Goal: Task Accomplishment & Management: Manage account settings

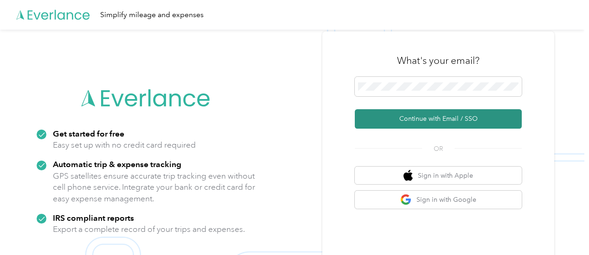
click at [436, 120] on button "Continue with Email / SSO" at bounding box center [438, 118] width 167 height 19
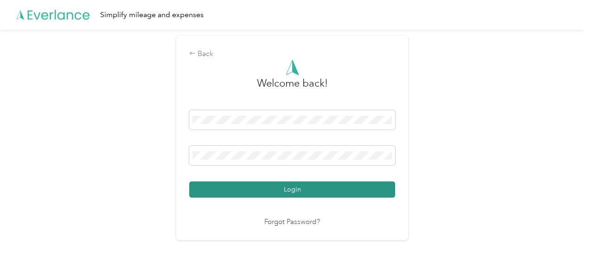
click at [293, 187] on button "Login" at bounding box center [292, 190] width 206 height 16
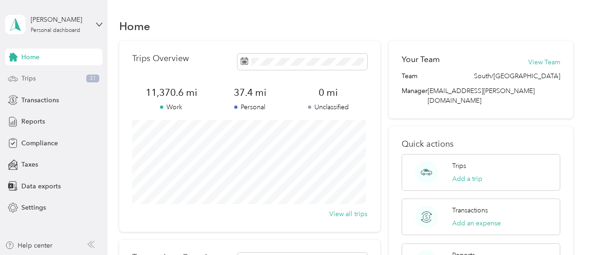
click at [33, 80] on span "Trips" at bounding box center [28, 79] width 14 height 10
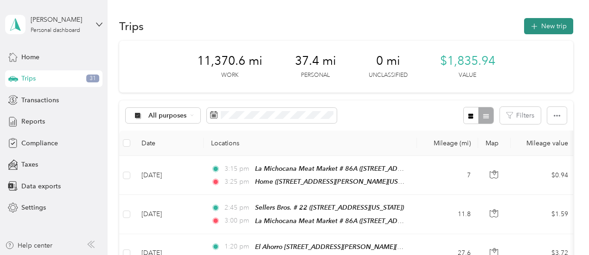
click at [546, 25] on button "New trip" at bounding box center [548, 26] width 49 height 16
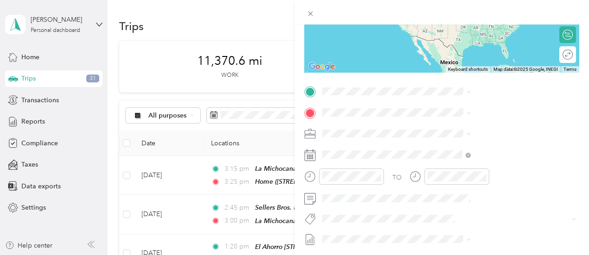
scroll to position [139, 0]
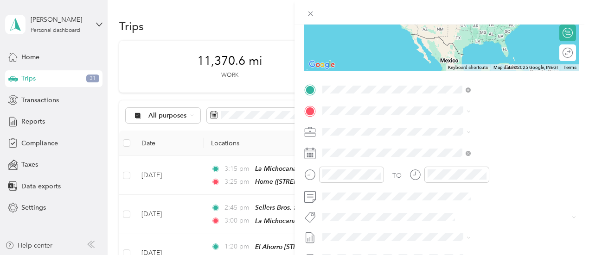
click at [428, 136] on div "Home [STREET_ADDRESS][PERSON_NAME][US_STATE]" at bounding box center [495, 137] width 142 height 32
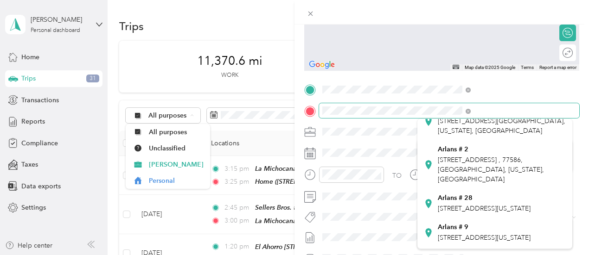
scroll to position [112, 0]
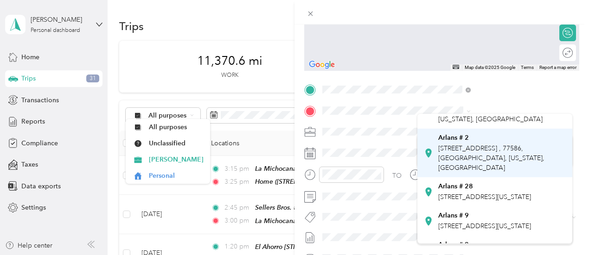
click at [429, 158] on icon at bounding box center [428, 152] width 9 height 9
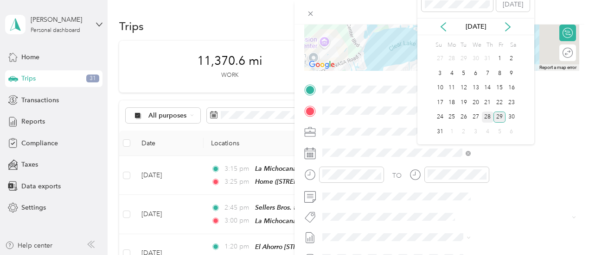
click at [484, 115] on div "28" at bounding box center [488, 118] width 12 height 12
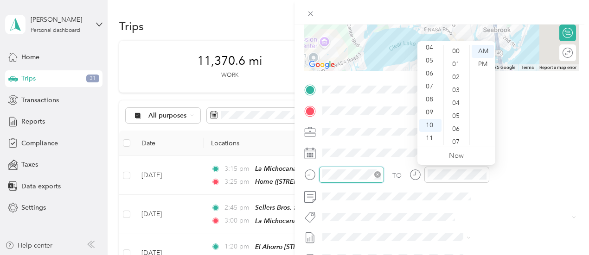
scroll to position [679, 0]
click at [429, 115] on div "09" at bounding box center [430, 112] width 22 height 13
click at [452, 51] on div "00" at bounding box center [457, 51] width 22 height 13
click at [481, 51] on div "AM" at bounding box center [483, 51] width 22 height 13
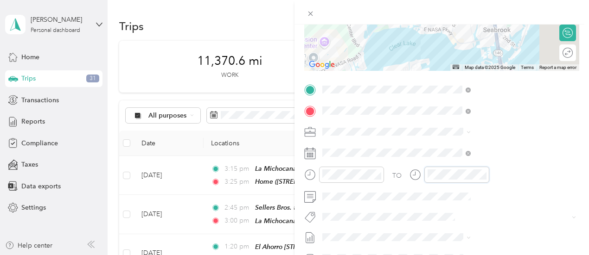
click at [548, 255] on div "New Trip Save This trip cannot be edited because it is either under review, app…" at bounding box center [292, 255] width 584 height 0
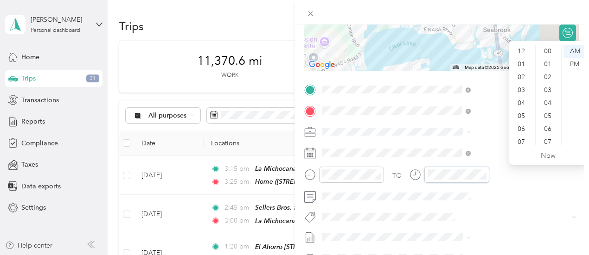
scroll to position [56, 0]
click at [522, 114] on div "09" at bounding box center [522, 112] width 22 height 13
click at [548, 79] on div "05" at bounding box center [548, 79] width 22 height 13
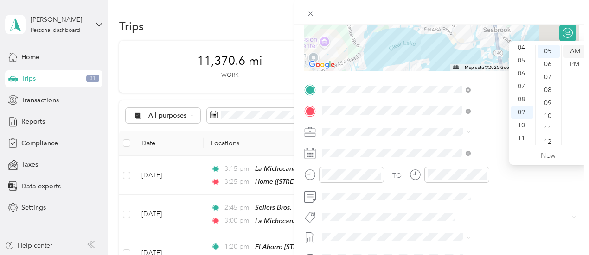
click at [579, 51] on div "AM" at bounding box center [574, 51] width 22 height 13
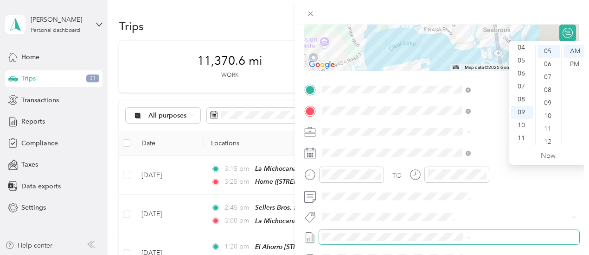
click at [492, 230] on span at bounding box center [449, 237] width 260 height 15
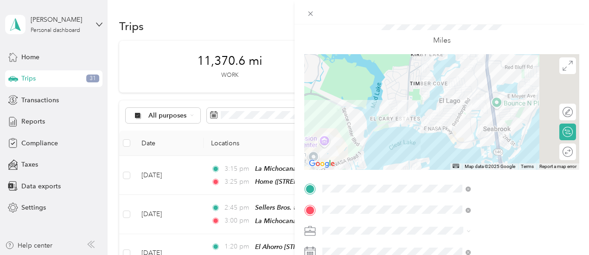
scroll to position [0, 0]
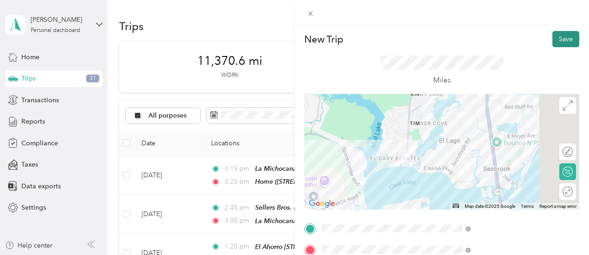
click at [561, 35] on button "Save" at bounding box center [565, 39] width 27 height 16
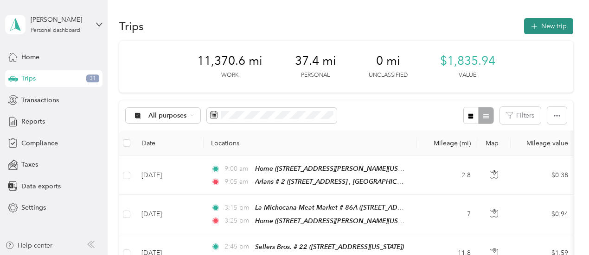
click at [547, 25] on button "New trip" at bounding box center [548, 26] width 49 height 16
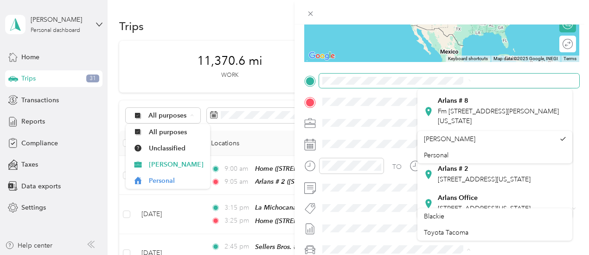
scroll to position [275, 0]
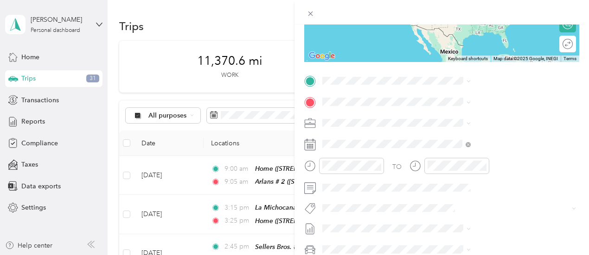
click at [429, 175] on icon at bounding box center [428, 170] width 9 height 9
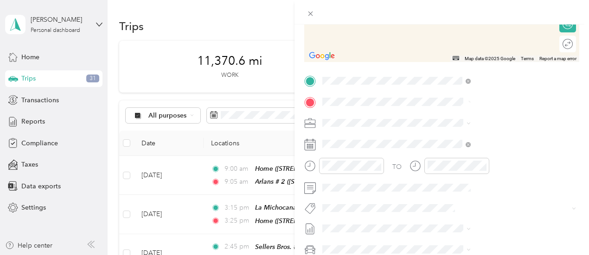
click at [428, 148] on icon at bounding box center [428, 143] width 9 height 9
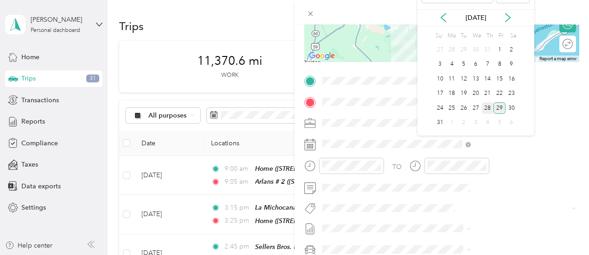
click at [487, 108] on div "28" at bounding box center [488, 108] width 12 height 12
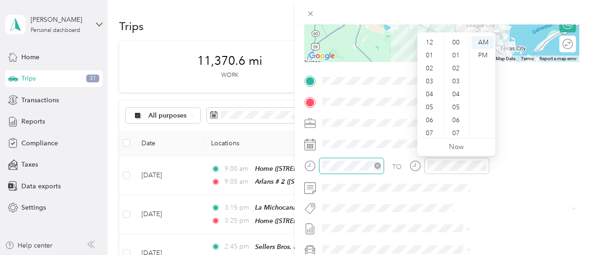
scroll to position [56, 0]
click at [430, 118] on div "10" at bounding box center [430, 116] width 22 height 13
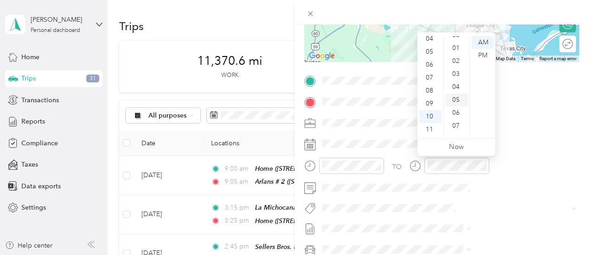
click at [456, 99] on div "05" at bounding box center [457, 100] width 22 height 13
click at [482, 42] on div "AM" at bounding box center [483, 42] width 22 height 13
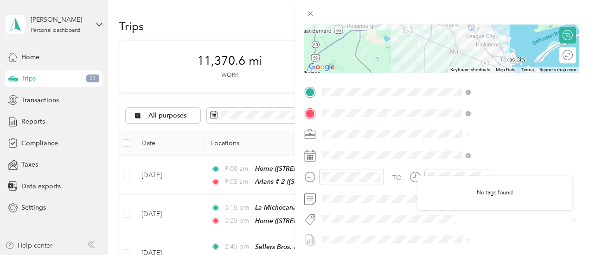
scroll to position [139, 0]
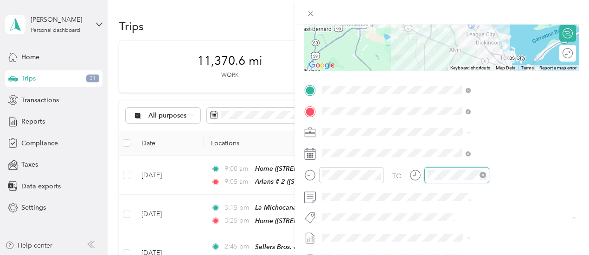
click at [549, 255] on div "New Trip Save This trip cannot be edited because it is either under review, app…" at bounding box center [292, 255] width 584 height 0
click at [489, 176] on div at bounding box center [456, 175] width 65 height 16
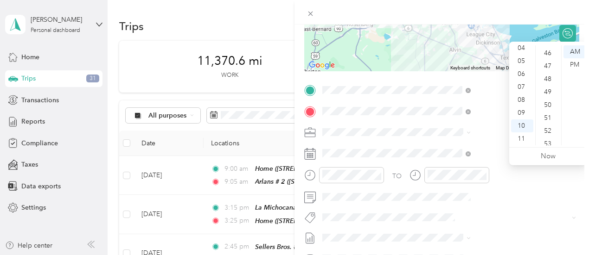
scroll to position [591, 0]
click at [546, 108] on div "50" at bounding box center [548, 109] width 22 height 13
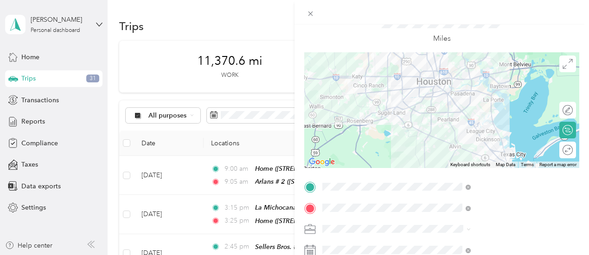
scroll to position [0, 0]
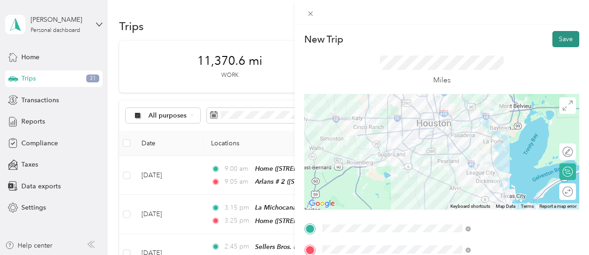
click at [561, 38] on button "Save" at bounding box center [565, 39] width 27 height 16
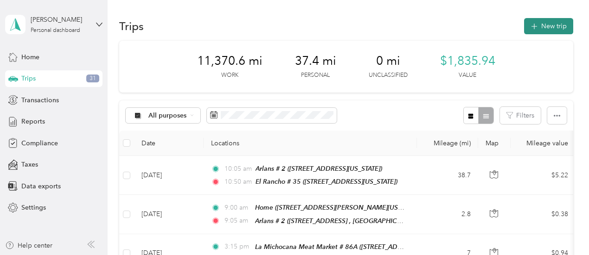
click at [560, 25] on button "New trip" at bounding box center [548, 26] width 49 height 16
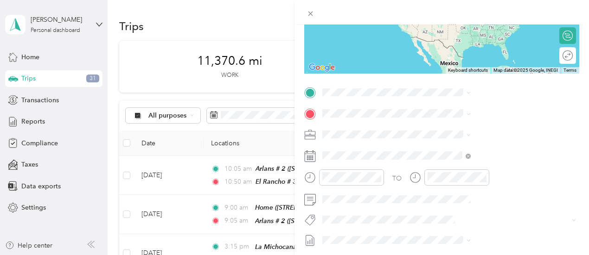
scroll to position [139, 0]
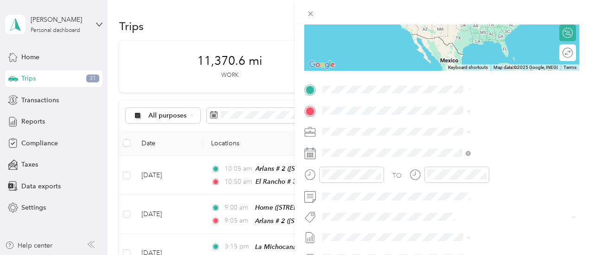
click at [429, 137] on div "[GEOGRAPHIC_DATA][STREET_ADDRESS][US_STATE][GEOGRAPHIC_DATA]" at bounding box center [495, 132] width 142 height 23
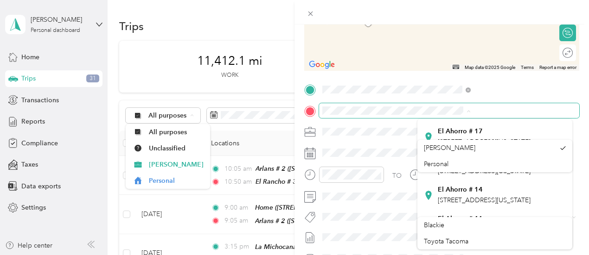
scroll to position [227, 0]
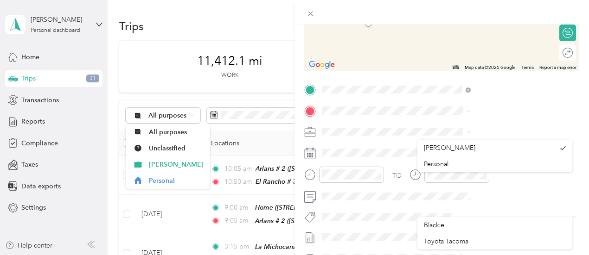
click at [504, 118] on div "TO Add photo" at bounding box center [441, 195] width 275 height 224
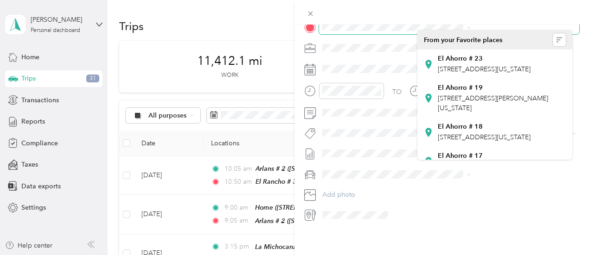
scroll to position [231, 0]
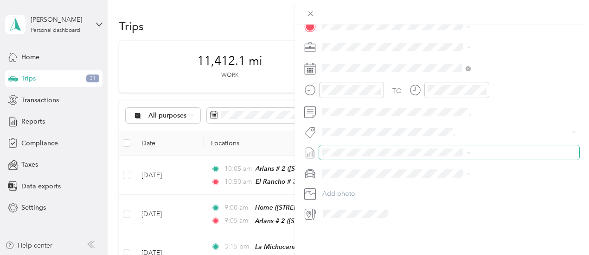
click at [537, 146] on span at bounding box center [449, 153] width 260 height 15
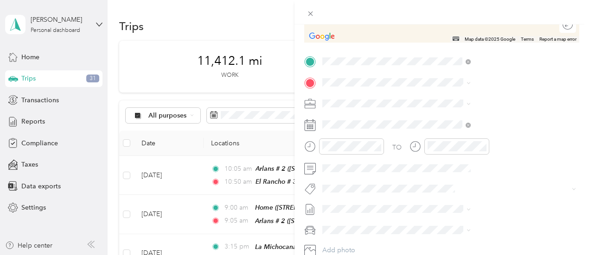
scroll to position [171, 0]
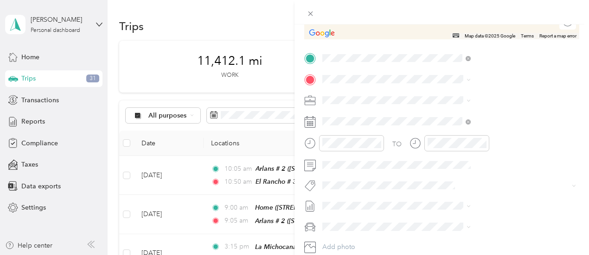
click at [502, 70] on div "TO Add photo" at bounding box center [441, 163] width 275 height 224
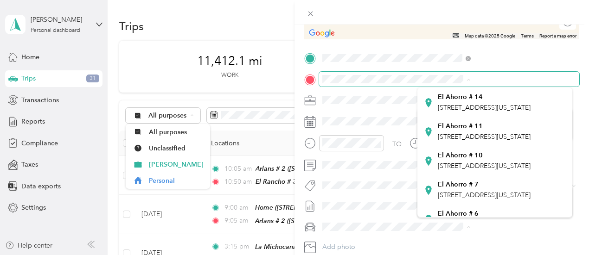
scroll to position [177, 0]
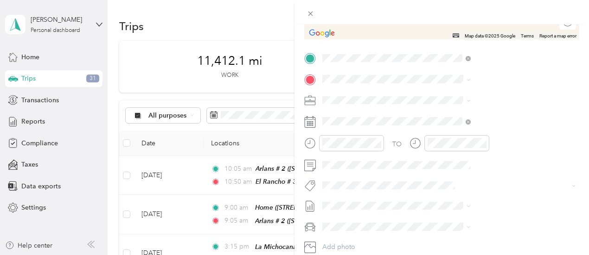
click at [475, 137] on div "El Ahorro [STREET_ADDRESS][US_STATE]" at bounding box center [484, 127] width 93 height 19
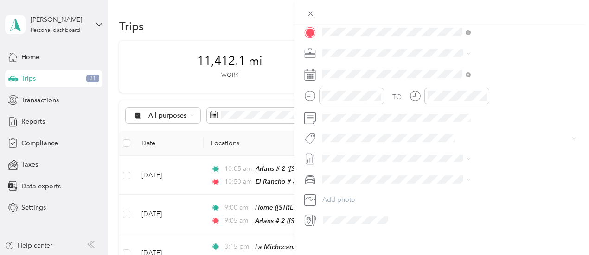
scroll to position [219, 0]
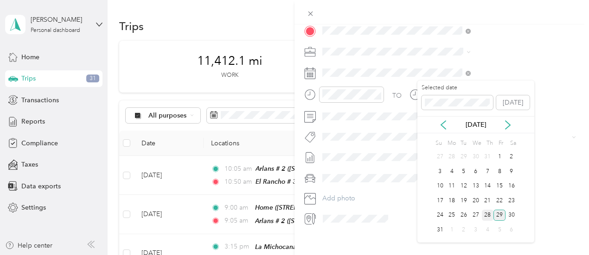
click at [487, 215] on div "28" at bounding box center [488, 216] width 12 height 12
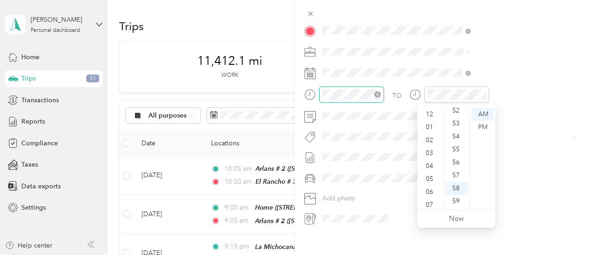
scroll to position [56, 0]
click at [430, 204] on div "11" at bounding box center [430, 201] width 22 height 13
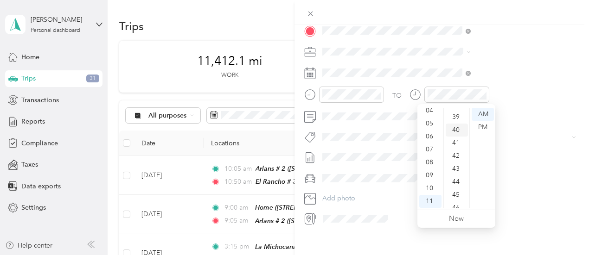
click at [458, 129] on div "40" at bounding box center [457, 130] width 22 height 13
click at [482, 116] on div "AM" at bounding box center [483, 114] width 22 height 13
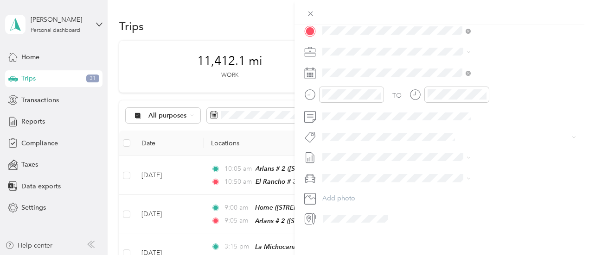
click at [581, 174] on form "New Trip Save This trip cannot be edited because it is either under review, app…" at bounding box center [441, 19] width 294 height 414
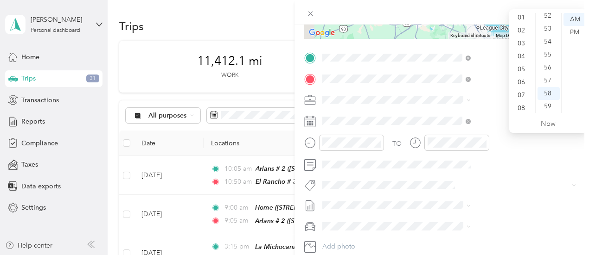
scroll to position [0, 0]
click at [521, 31] on div "01" at bounding box center [522, 32] width 22 height 13
click at [546, 17] on div "00" at bounding box center [548, 19] width 22 height 13
click at [579, 33] on div "PM" at bounding box center [574, 32] width 22 height 13
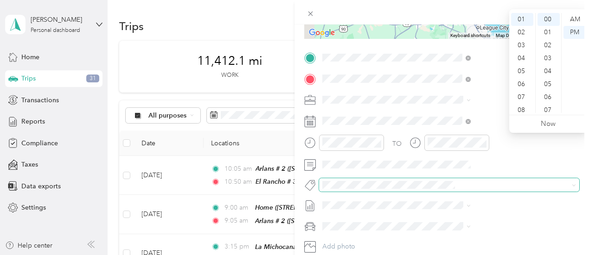
click at [545, 190] on span at bounding box center [441, 185] width 245 height 10
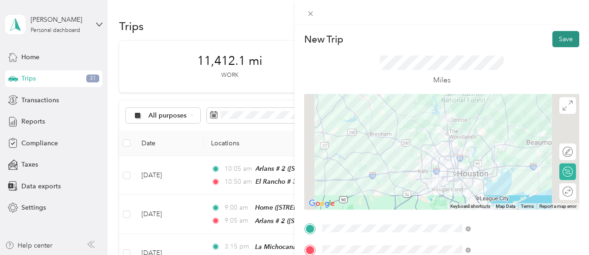
click at [561, 38] on button "Save" at bounding box center [565, 39] width 27 height 16
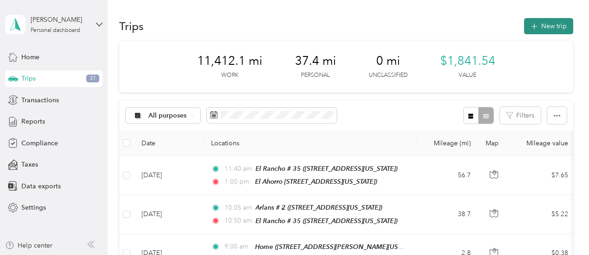
click at [544, 28] on button "New trip" at bounding box center [548, 26] width 49 height 16
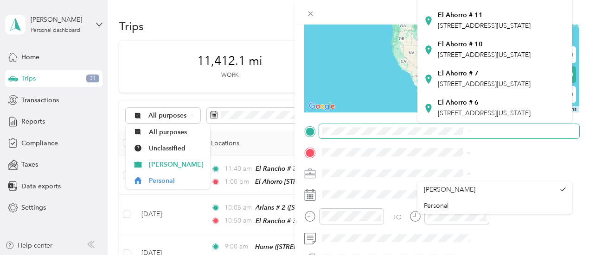
scroll to position [214, 0]
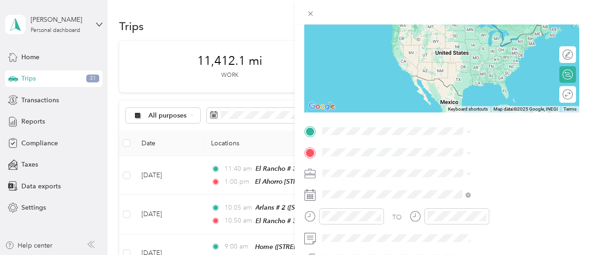
click at [427, 25] on icon at bounding box center [428, 20] width 9 height 9
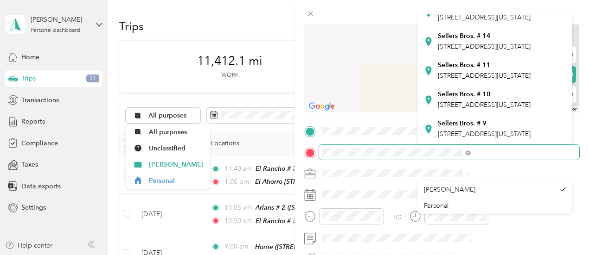
scroll to position [227, 0]
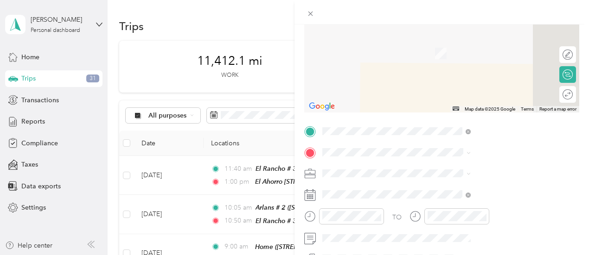
click at [429, 81] on div "Sellers Bros. # 11 [STREET_ADDRESS][US_STATE]" at bounding box center [495, 69] width 142 height 23
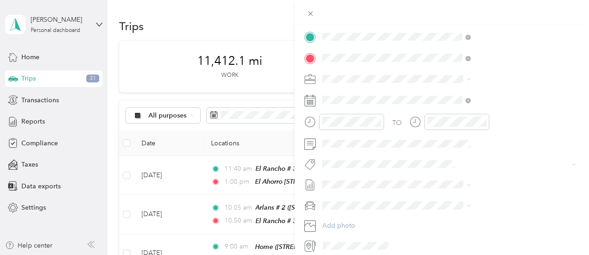
scroll to position [194, 0]
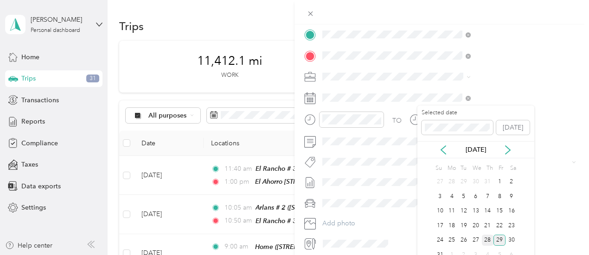
click at [489, 241] on div "28" at bounding box center [488, 241] width 12 height 12
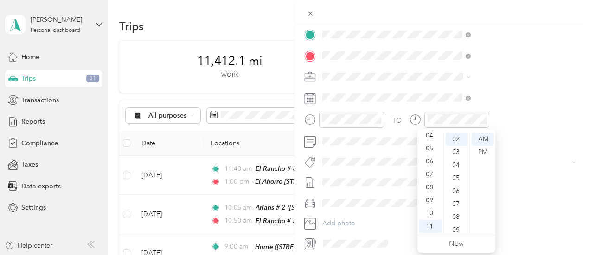
scroll to position [0, 0]
click at [428, 166] on div "02" at bounding box center [430, 165] width 22 height 13
click at [457, 198] on div "20" at bounding box center [457, 198] width 22 height 13
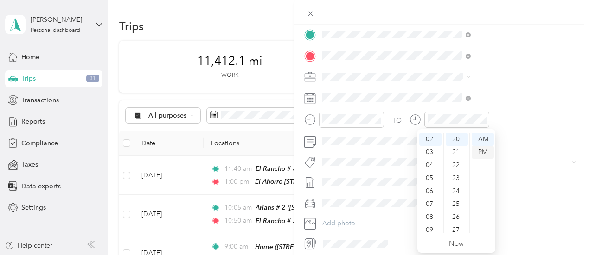
click at [481, 154] on div "PM" at bounding box center [483, 152] width 22 height 13
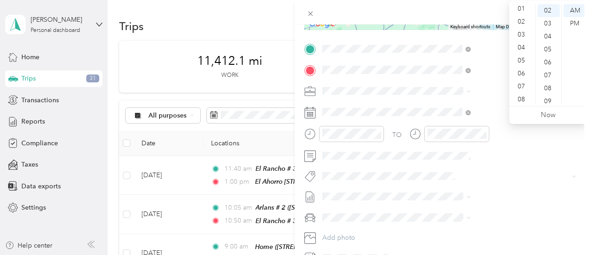
scroll to position [0, 0]
click at [522, 49] on div "03" at bounding box center [522, 49] width 22 height 13
click at [547, 52] on div "05" at bounding box center [548, 49] width 22 height 13
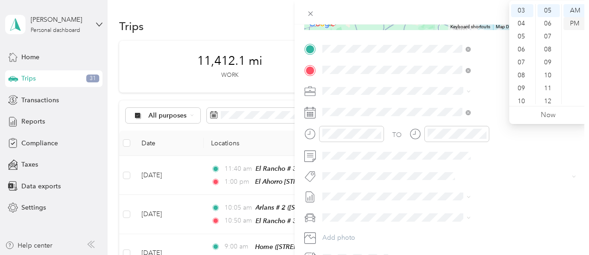
click at [571, 20] on div "PM" at bounding box center [574, 23] width 22 height 13
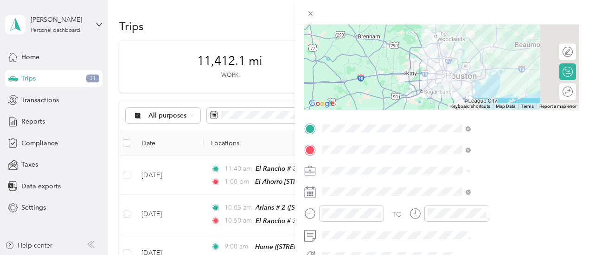
scroll to position [0, 0]
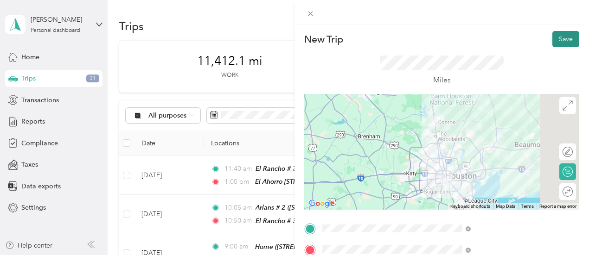
click at [560, 36] on button "Save" at bounding box center [565, 39] width 27 height 16
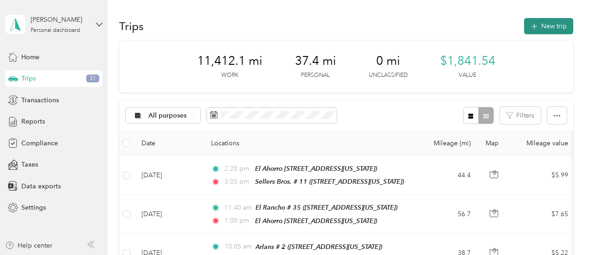
click at [552, 27] on button "New trip" at bounding box center [548, 26] width 49 height 16
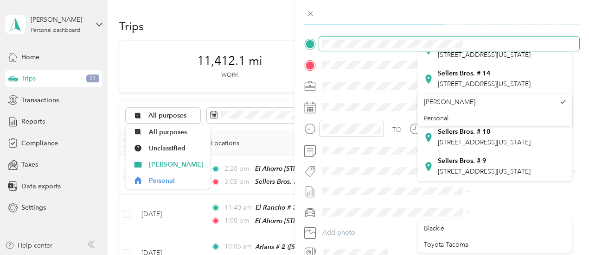
scroll to position [215, 0]
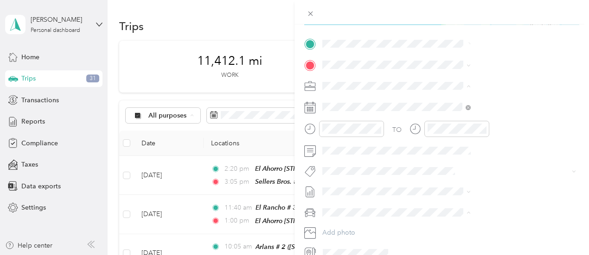
click at [428, 120] on div "Sellers Bros. # 11 [STREET_ADDRESS][US_STATE]" at bounding box center [495, 108] width 142 height 23
click at [428, 107] on icon at bounding box center [428, 101] width 9 height 9
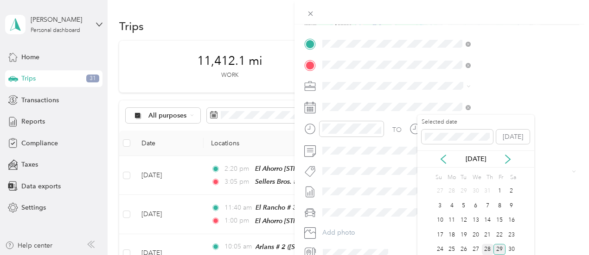
click at [487, 249] on div "28" at bounding box center [488, 250] width 12 height 12
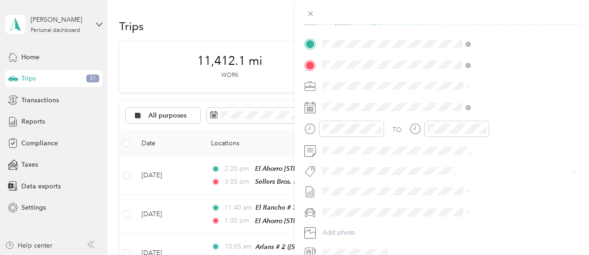
click at [578, 185] on form "New Trip Save This trip cannot be edited because it is either under review, app…" at bounding box center [441, 53] width 294 height 414
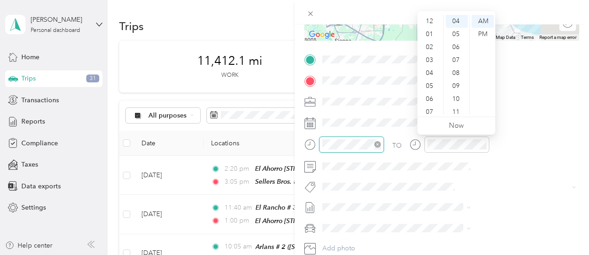
scroll to position [56, 0]
click at [431, 18] on div "04" at bounding box center [430, 17] width 22 height 13
click at [454, 20] on div "00" at bounding box center [457, 21] width 22 height 13
click at [484, 33] on div "PM" at bounding box center [483, 34] width 22 height 13
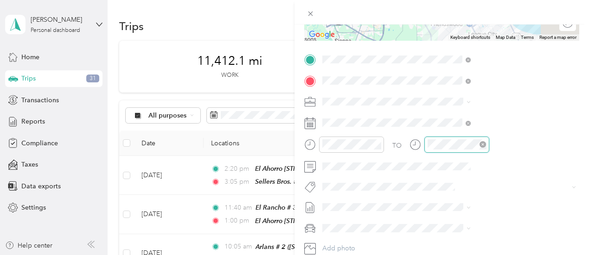
scroll to position [52, 0]
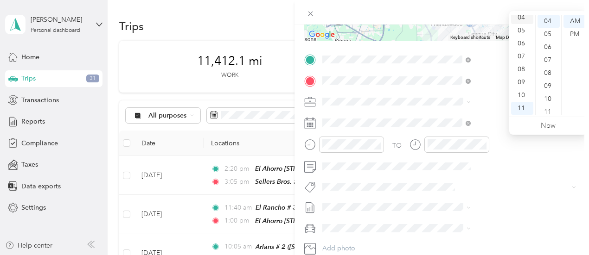
click at [522, 19] on div "04" at bounding box center [522, 17] width 22 height 13
click at [548, 82] on div "20" at bounding box center [548, 83] width 22 height 13
click at [575, 32] on div "PM" at bounding box center [574, 34] width 22 height 13
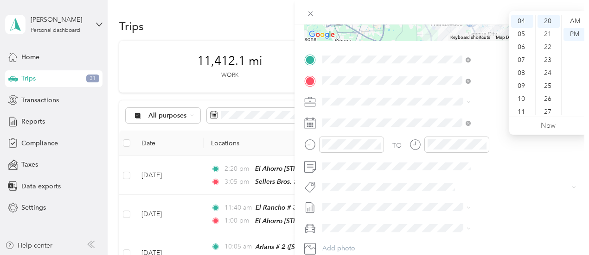
click at [522, 194] on div "TO Add photo" at bounding box center [441, 164] width 275 height 224
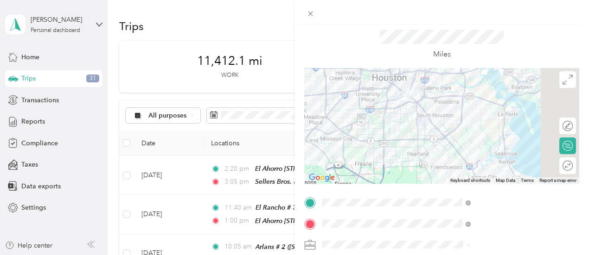
scroll to position [0, 0]
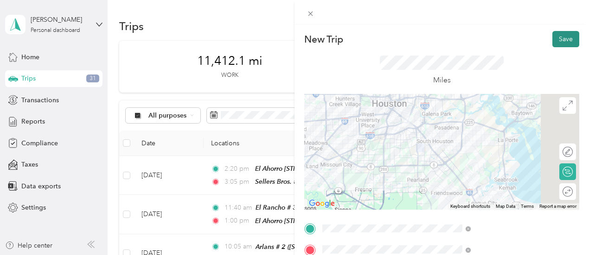
click at [560, 39] on button "Save" at bounding box center [565, 39] width 27 height 16
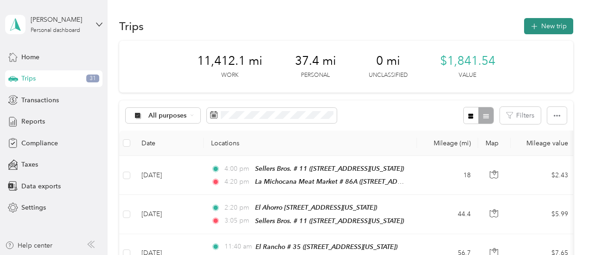
click at [551, 27] on button "New trip" at bounding box center [548, 26] width 49 height 16
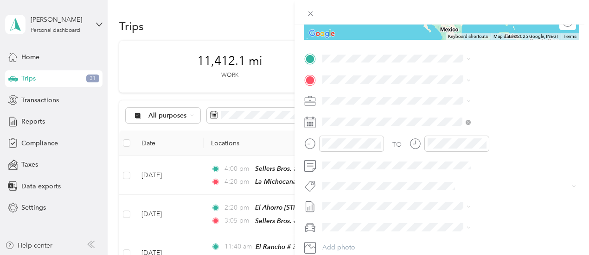
scroll to position [173, 0]
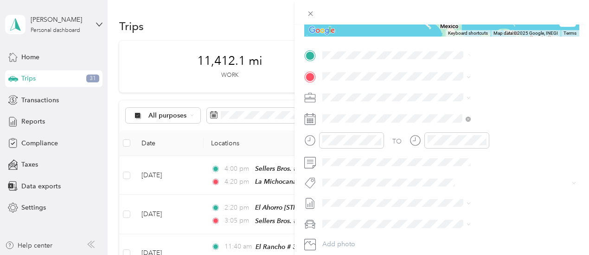
click at [428, 101] on icon at bounding box center [428, 97] width 9 height 9
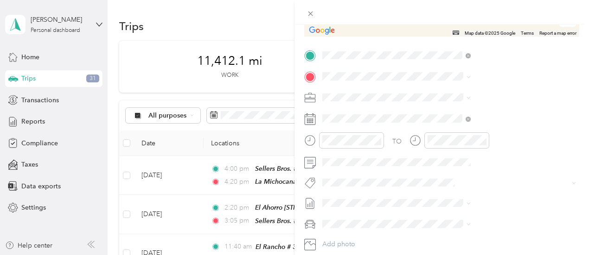
click at [427, 124] on div "Home [STREET_ADDRESS][PERSON_NAME][US_STATE]" at bounding box center [495, 119] width 142 height 32
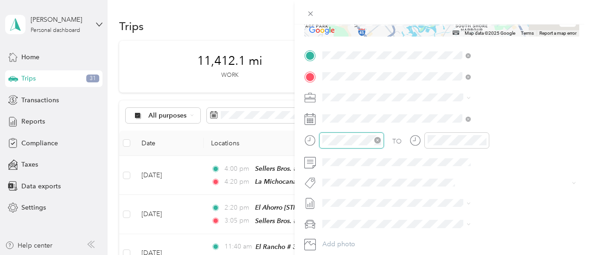
scroll to position [78, 0]
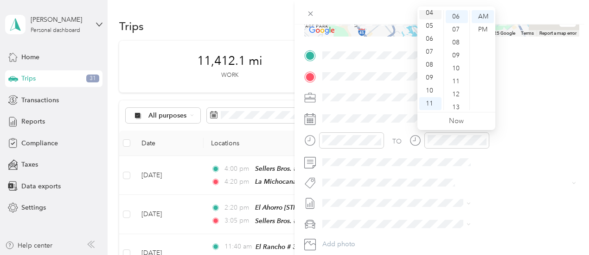
click at [427, 12] on div "04" at bounding box center [430, 12] width 22 height 13
click at [469, 76] on ul "AM PM" at bounding box center [482, 60] width 26 height 100
click at [455, 100] on div "35" at bounding box center [457, 102] width 22 height 13
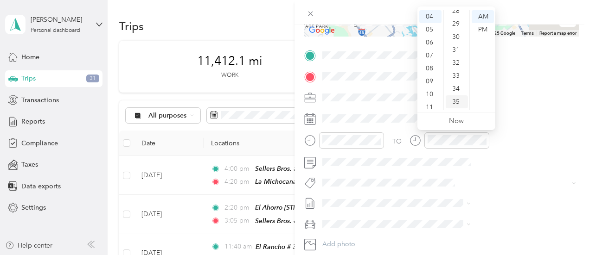
scroll to position [454, 0]
click at [482, 32] on div "PM" at bounding box center [483, 29] width 22 height 13
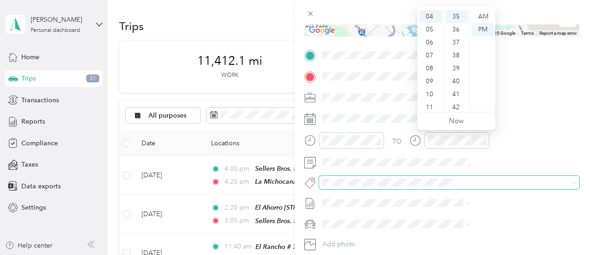
click at [490, 186] on span at bounding box center [441, 183] width 245 height 10
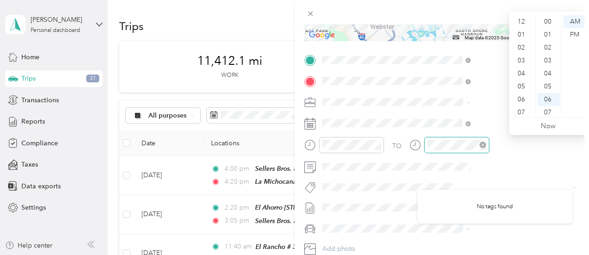
scroll to position [56, 0]
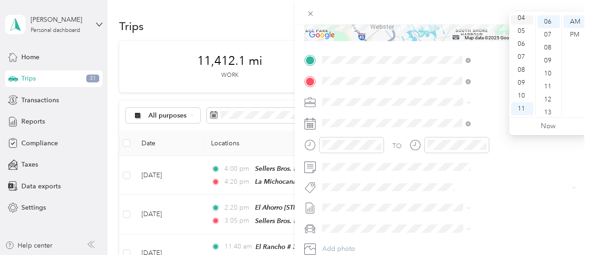
click at [520, 17] on div "04" at bounding box center [522, 18] width 22 height 13
click at [563, 92] on ul "AM PM" at bounding box center [574, 65] width 26 height 100
click at [548, 58] on div "45" at bounding box center [548, 61] width 22 height 13
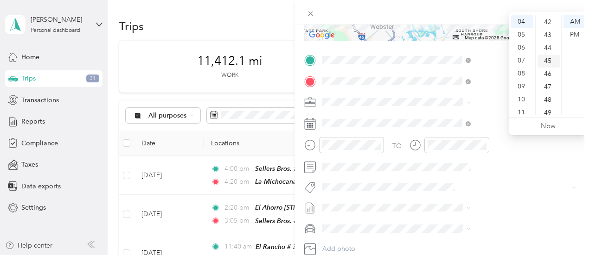
scroll to position [584, 0]
click at [575, 34] on div "PM" at bounding box center [574, 34] width 22 height 13
click at [525, 194] on div "TO Add photo" at bounding box center [441, 165] width 275 height 224
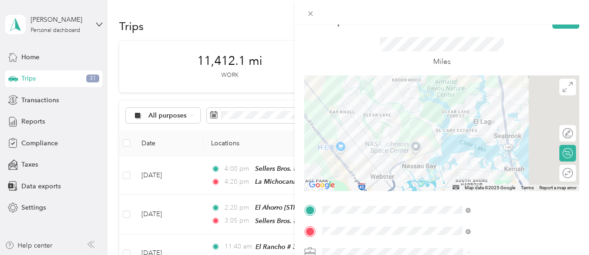
scroll to position [0, 0]
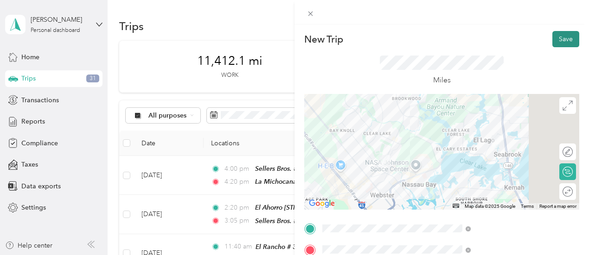
click at [557, 39] on button "Save" at bounding box center [565, 39] width 27 height 16
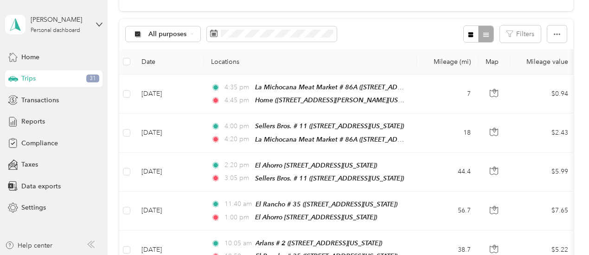
scroll to position [91, 0]
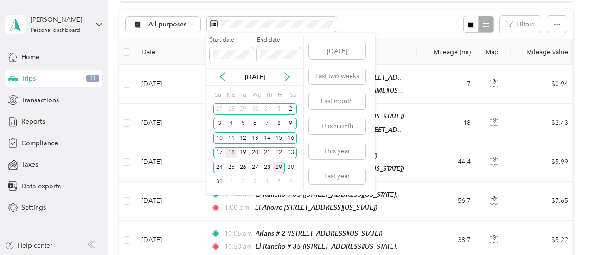
click at [230, 151] on div "18" at bounding box center [231, 153] width 12 height 12
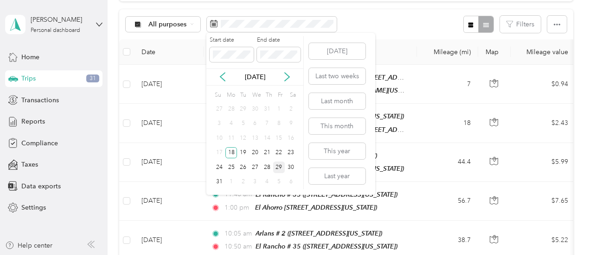
click at [278, 167] on div "29" at bounding box center [279, 168] width 12 height 12
